Goal: Information Seeking & Learning: Learn about a topic

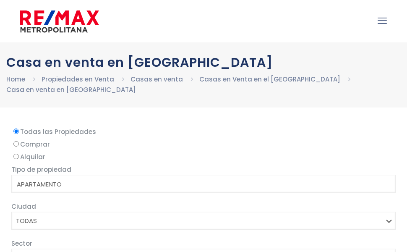
select select
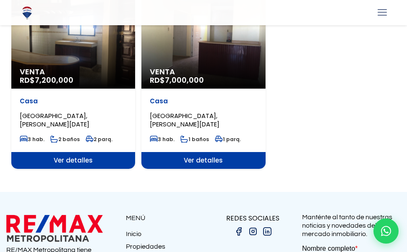
scroll to position [210, 0]
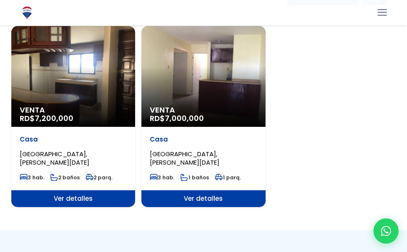
click at [208, 97] on div "Venta RD$ 7,000,000" at bounding box center [204, 76] width 124 height 101
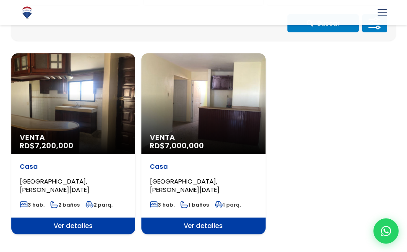
scroll to position [168, 0]
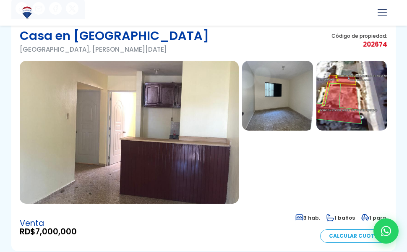
scroll to position [42, 0]
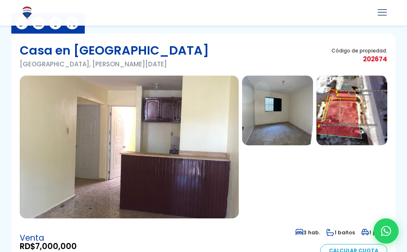
click at [336, 92] on img at bounding box center [352, 111] width 71 height 70
